Goal: Task Accomplishment & Management: Use online tool/utility

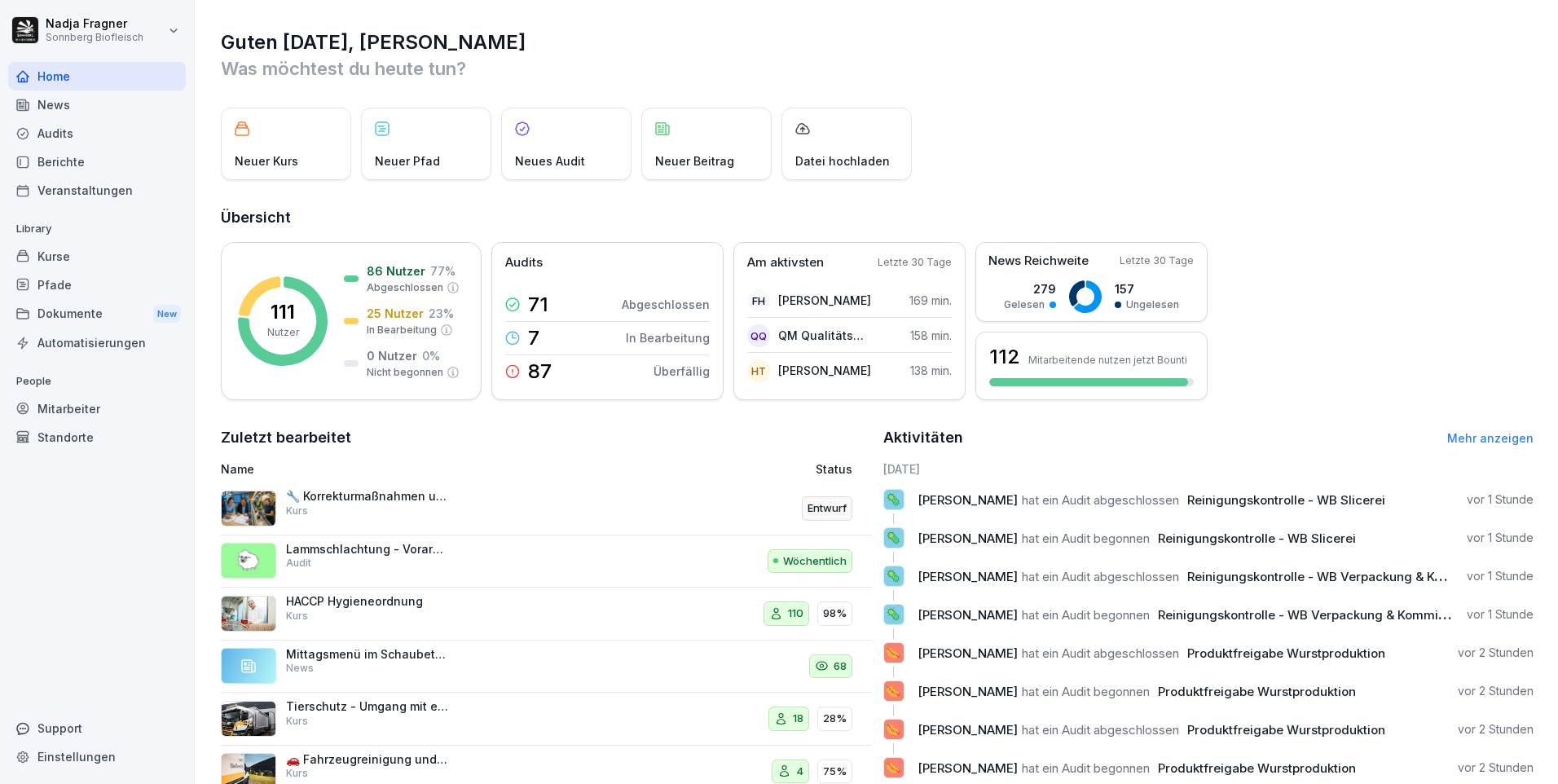
click at [56, 78] on div "Home" at bounding box center [97, 76] width 177 height 29
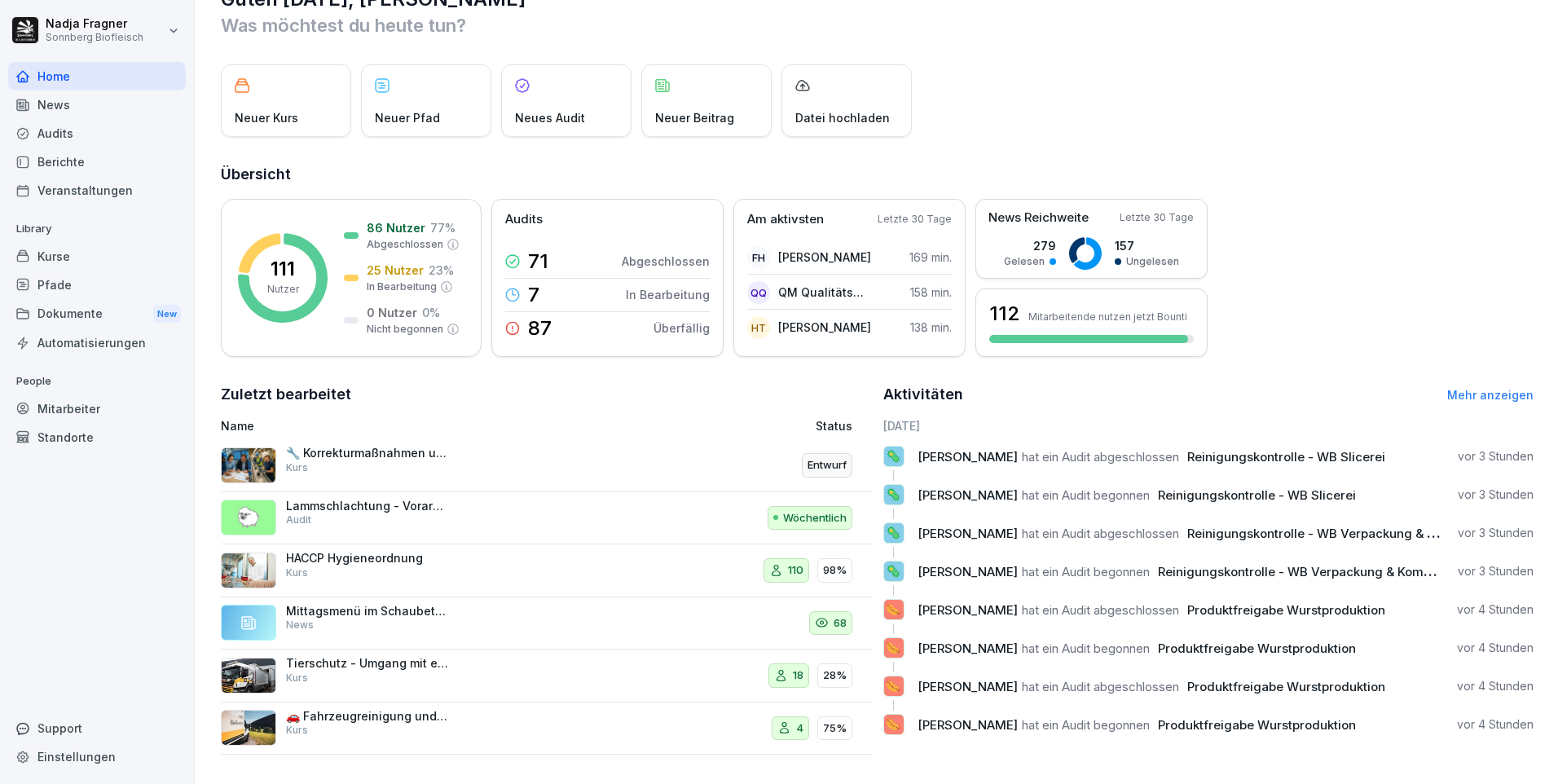
click at [71, 258] on div "Kurse" at bounding box center [97, 256] width 177 height 29
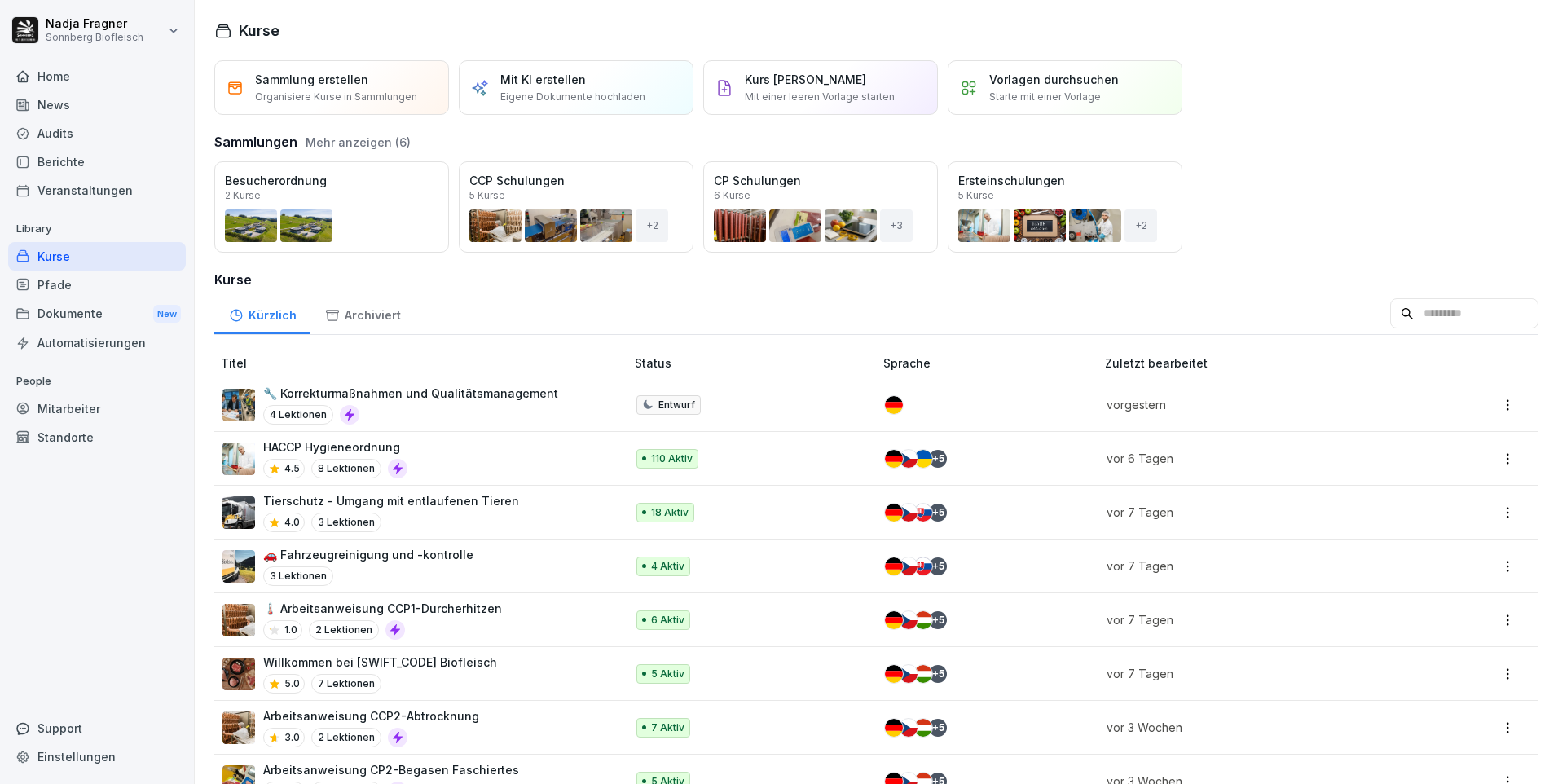
click at [0, 0] on div "Öffnen" at bounding box center [0, 0] width 0 height 0
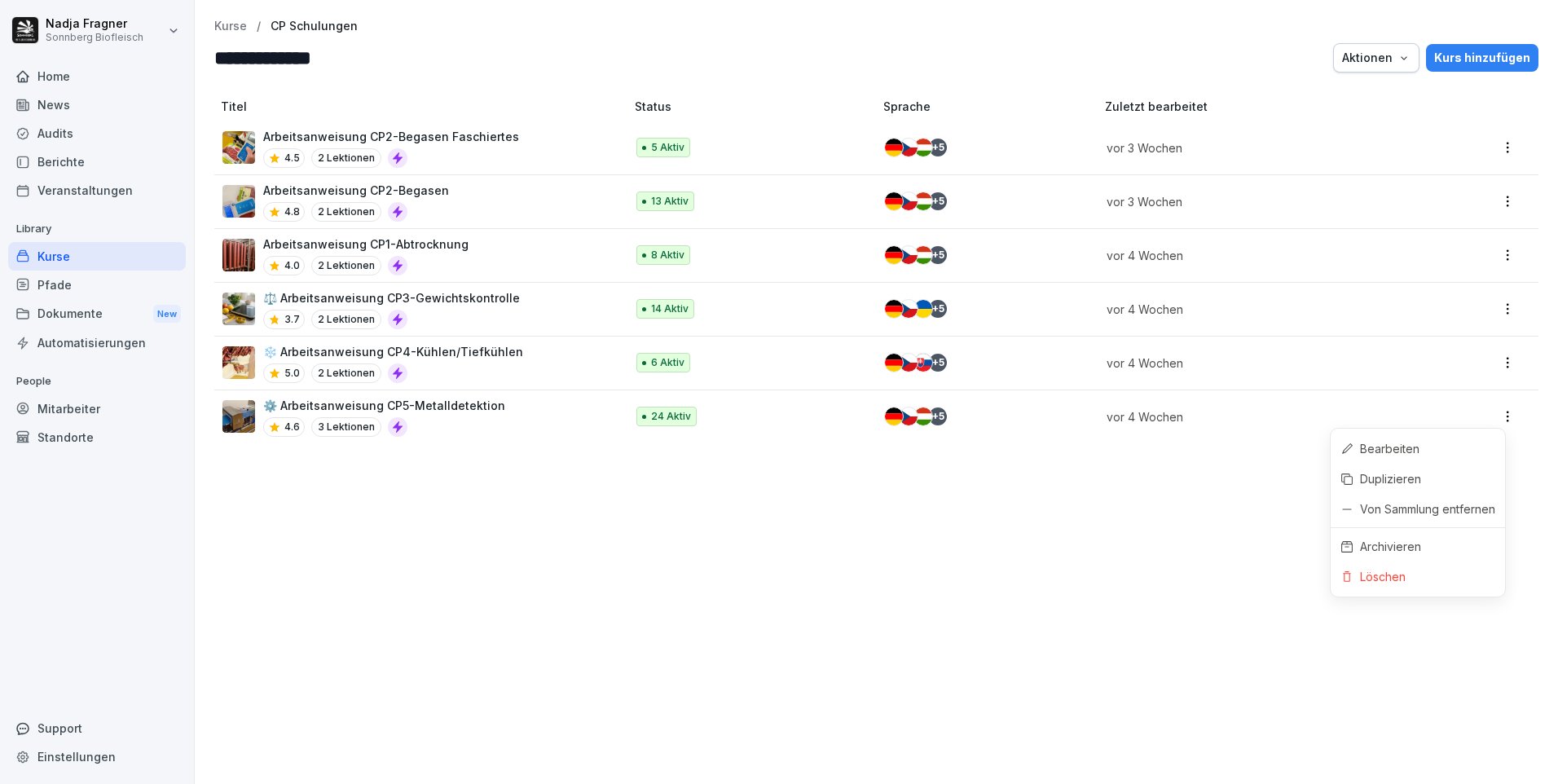
click at [1486, 416] on html "**********" at bounding box center [779, 392] width 1558 height 784
click at [1392, 476] on div "Duplizieren" at bounding box center [1390, 478] width 61 height 17
click at [116, 250] on div "Kurse" at bounding box center [97, 256] width 177 height 29
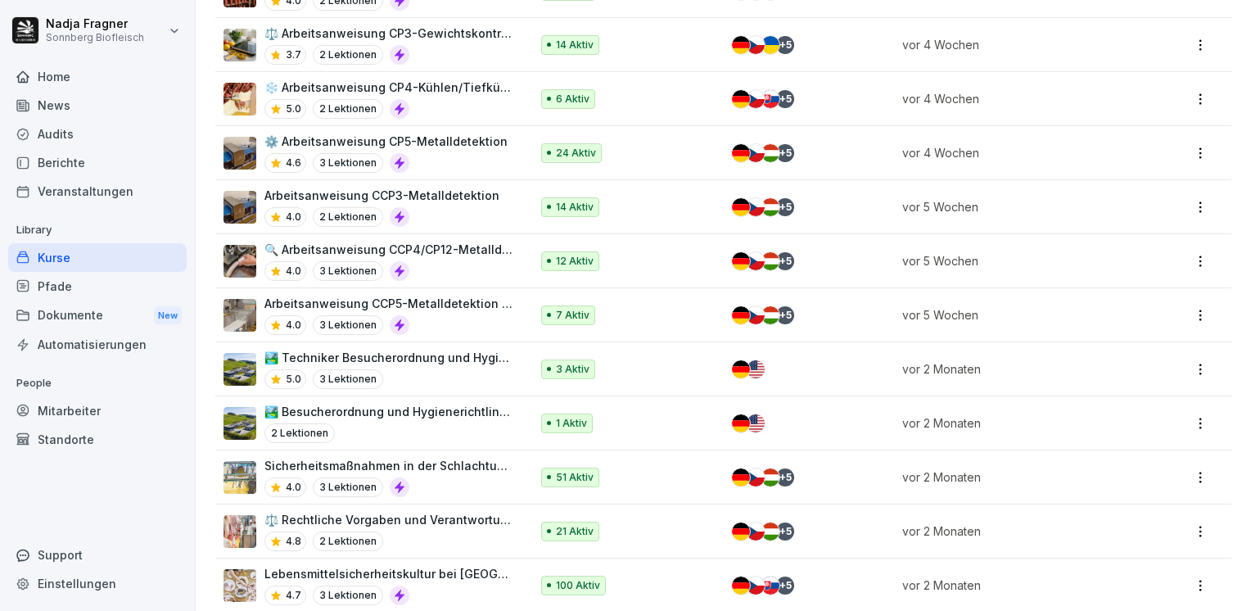
scroll to position [1064, 0]
